Goal: Task Accomplishment & Management: Manage account settings

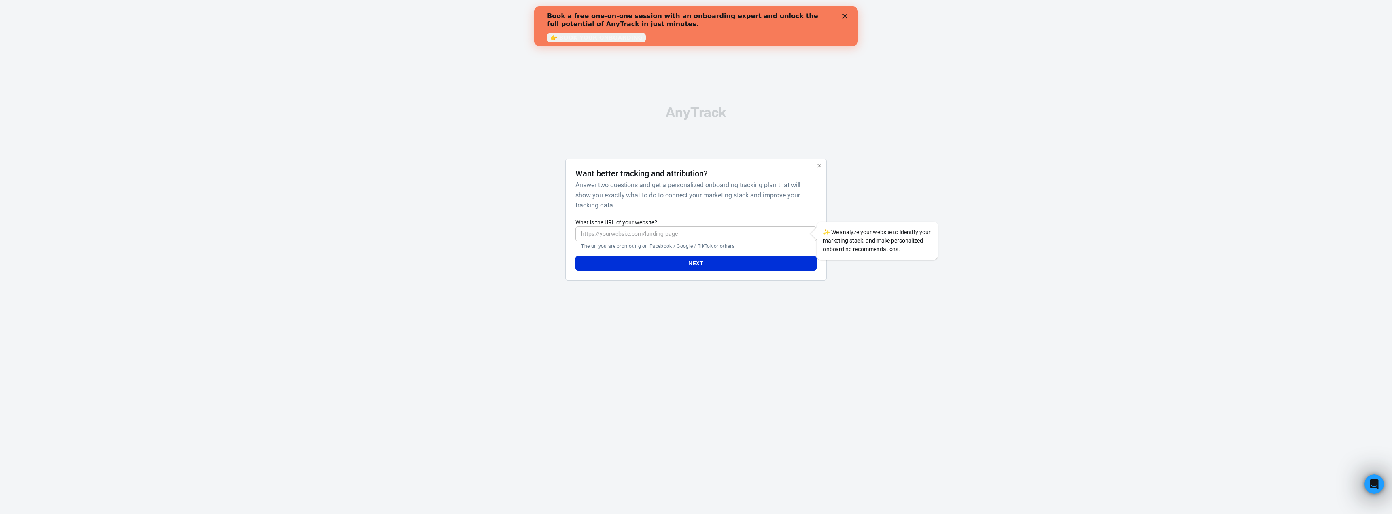
click at [1079, 256] on div "AnyTrack Want better tracking and attribution? Answer two questions and get a p…" at bounding box center [696, 196] width 1392 height 393
click at [845, 17] on icon "Close" at bounding box center [844, 16] width 5 height 5
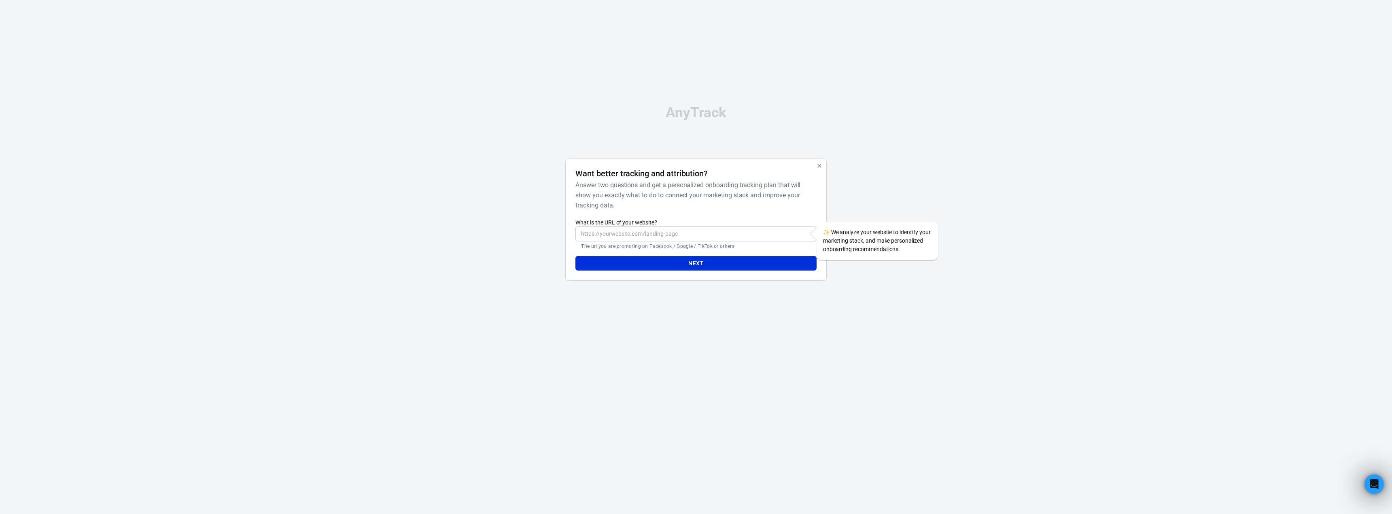
click at [666, 239] on input "What is the URL of your website?" at bounding box center [695, 234] width 241 height 15
click at [820, 167] on icon "button" at bounding box center [819, 166] width 6 height 6
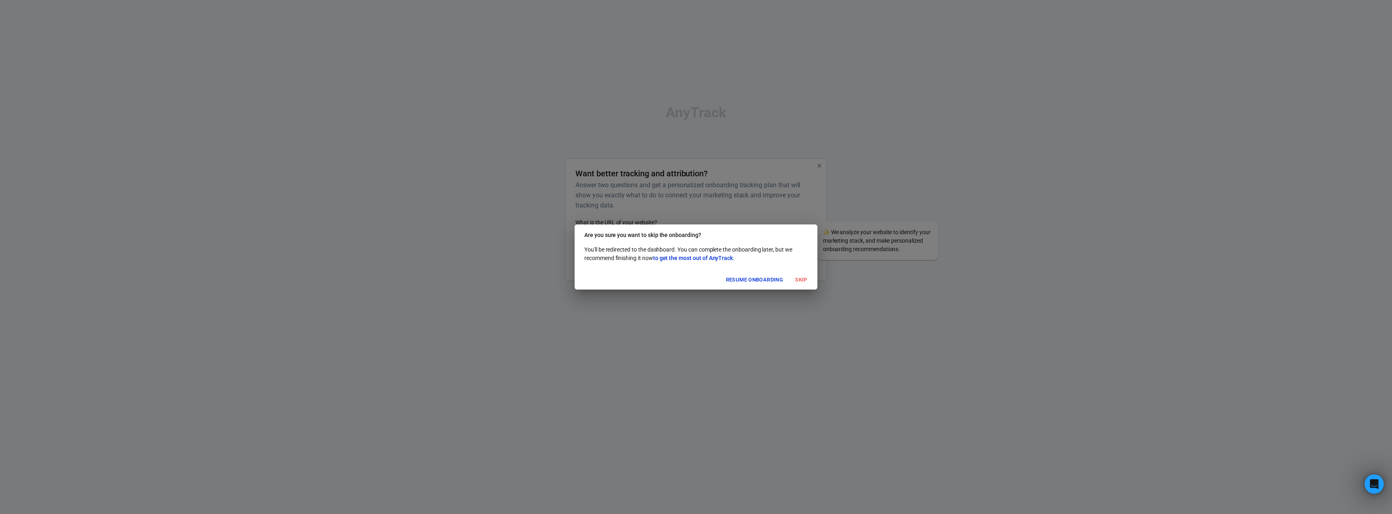
click at [797, 280] on button "Skip" at bounding box center [801, 280] width 26 height 13
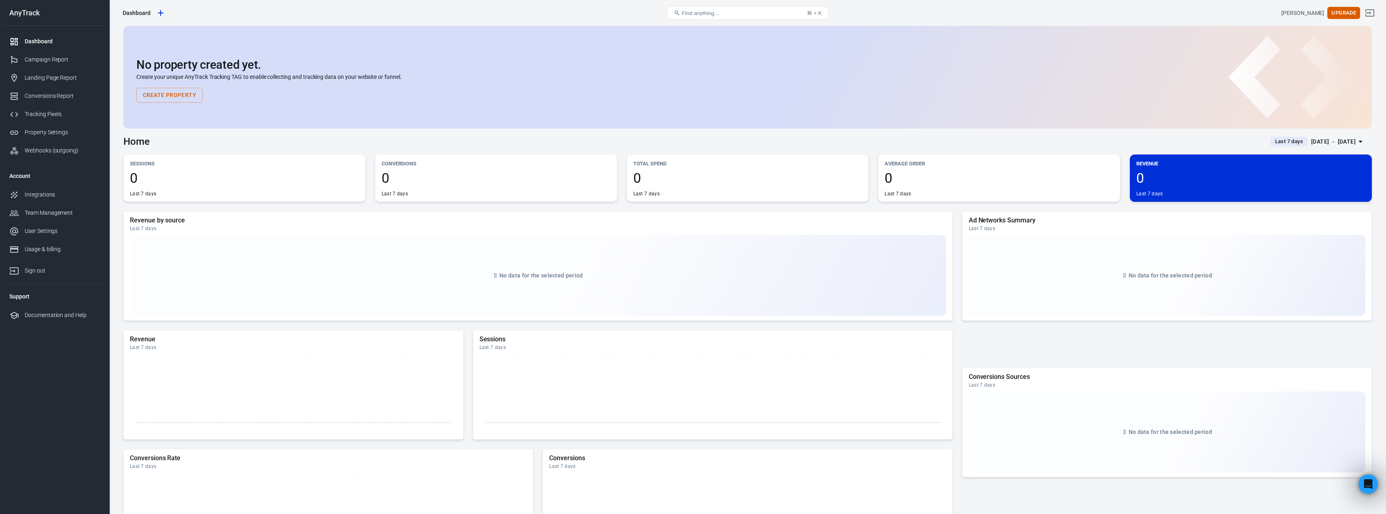
click at [952, 12] on div "Find anything... ⌘ + K" at bounding box center [747, 12] width 417 height 19
click at [1374, 13] on icon "Sign out" at bounding box center [1369, 12] width 9 height 7
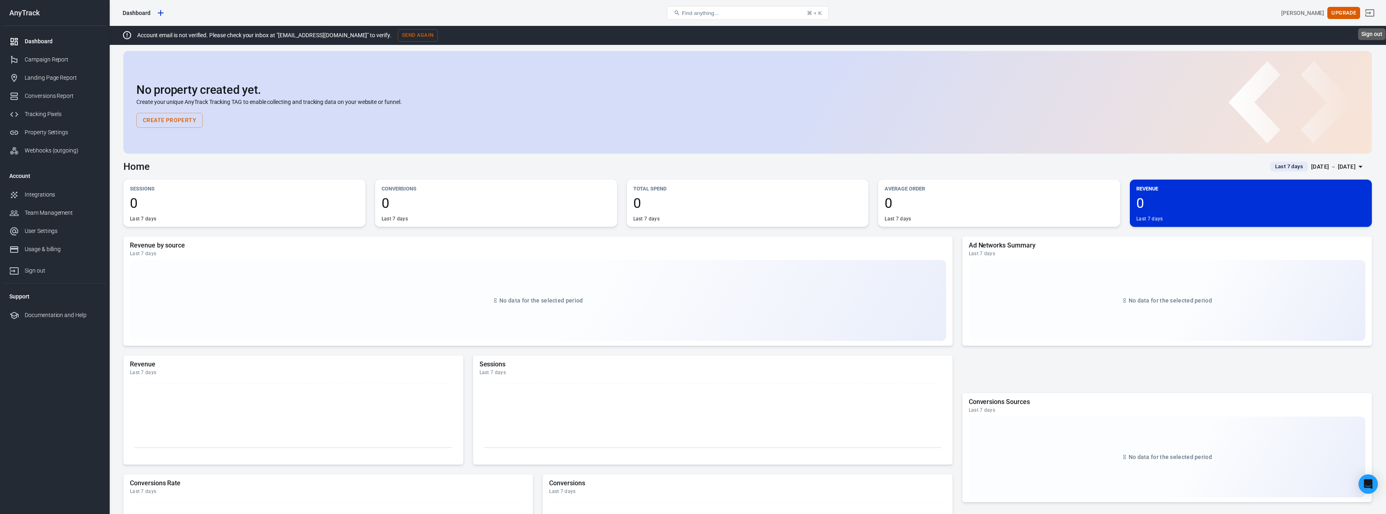
click at [1374, 13] on icon "Sign out" at bounding box center [1369, 12] width 9 height 7
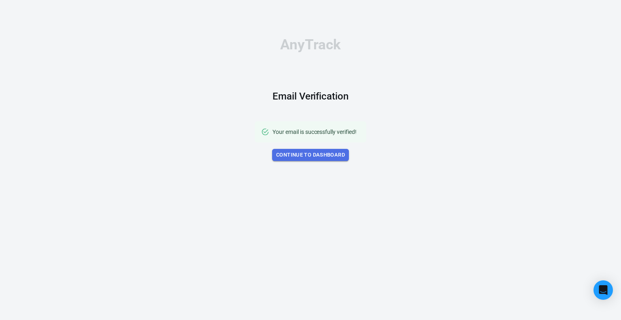
click at [333, 156] on link "Continue to Dashboard" at bounding box center [310, 155] width 77 height 13
